Goal: Check status: Check status

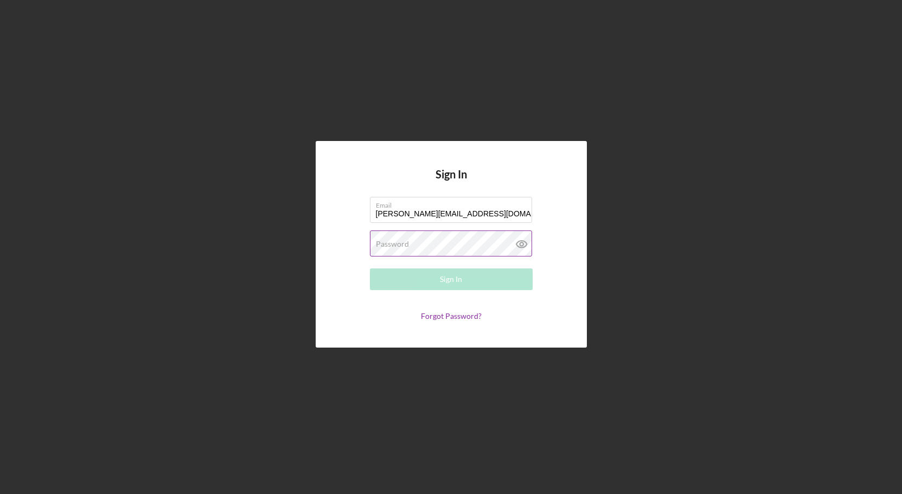
type input "[PERSON_NAME][EMAIL_ADDRESS][DOMAIN_NAME]"
click at [397, 243] on label "Password" at bounding box center [392, 244] width 33 height 9
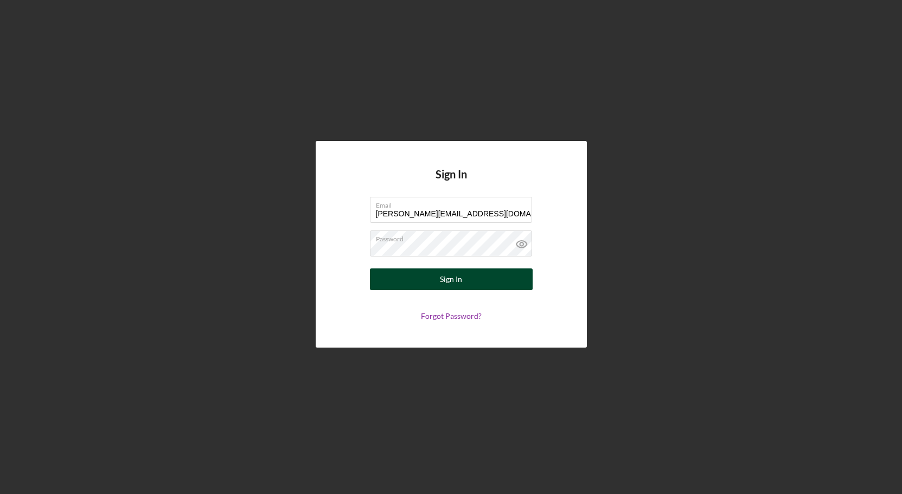
click at [409, 283] on button "Sign In" at bounding box center [451, 279] width 163 height 22
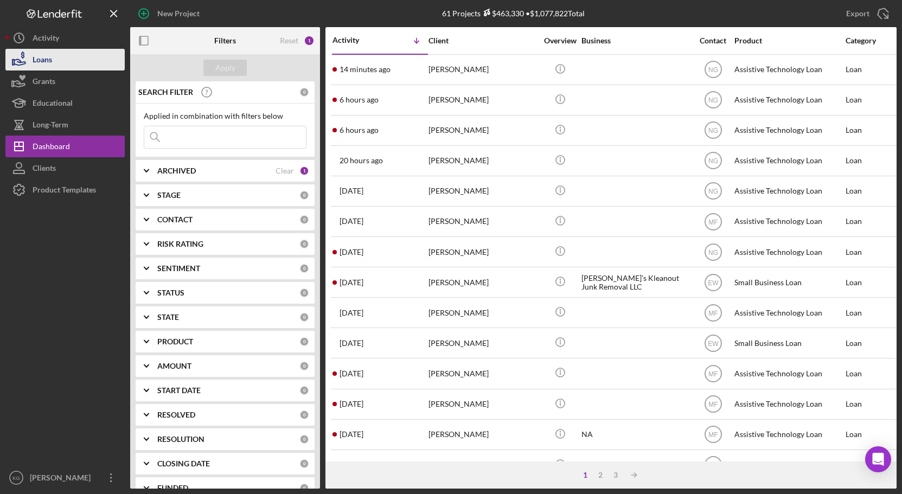
click at [47, 61] on div "Loans" at bounding box center [43, 61] width 20 height 24
